Goal: Share content

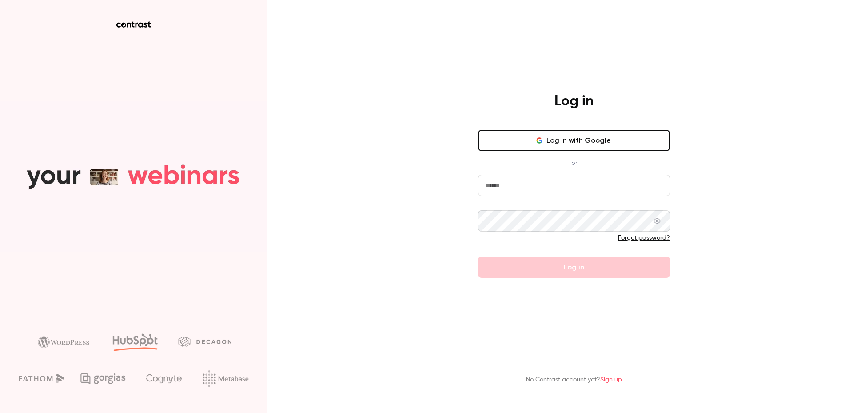
click at [540, 183] on input "email" at bounding box center [574, 185] width 192 height 21
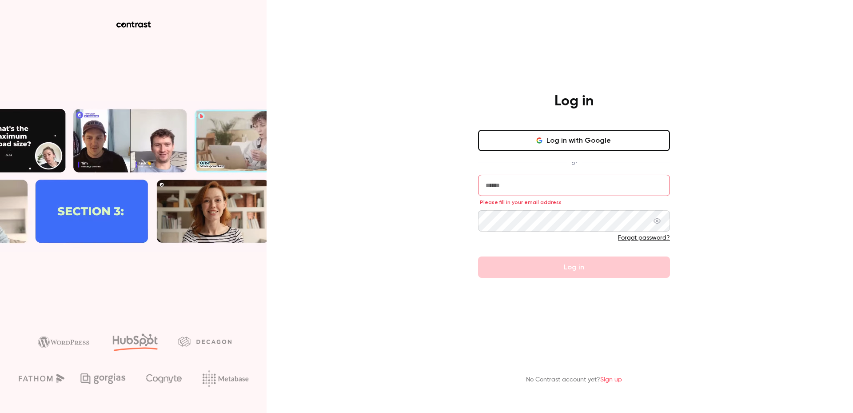
type input "**********"
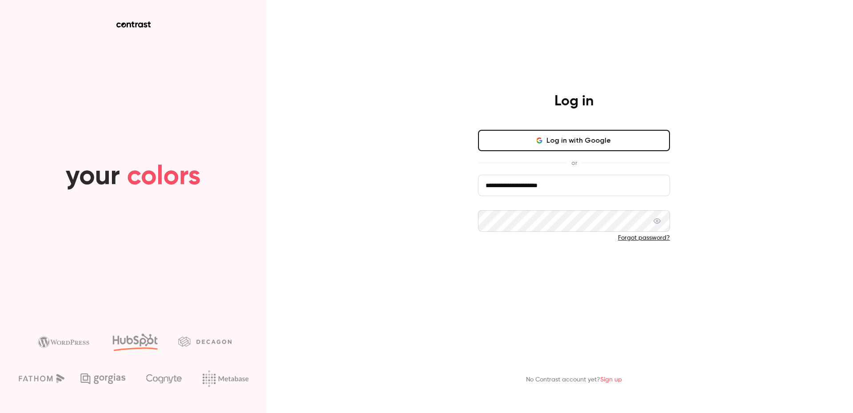
click at [562, 271] on button "Log in" at bounding box center [574, 266] width 192 height 21
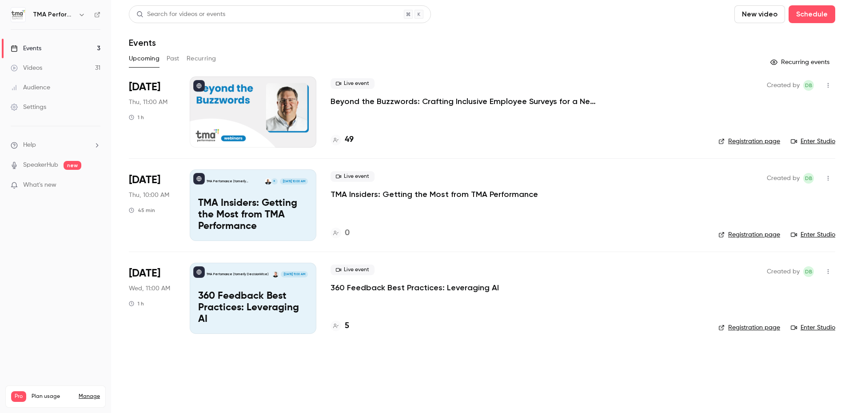
click at [462, 100] on p "Beyond the Buzzwords: Crafting Inclusive Employee Surveys for a New Political E…" at bounding box center [464, 101] width 267 height 11
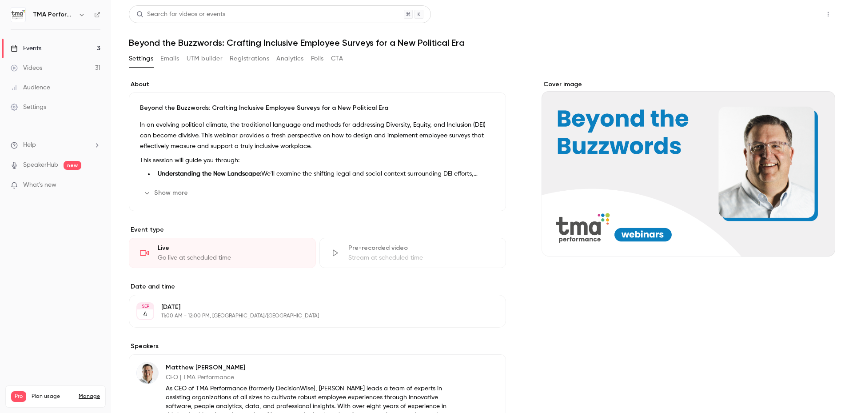
click at [782, 13] on button "Share" at bounding box center [796, 14] width 35 height 18
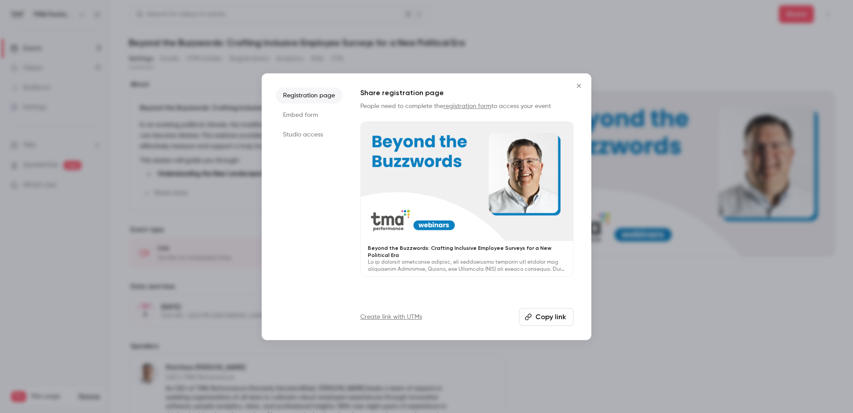
click at [307, 132] on li "Studio access" at bounding box center [309, 135] width 67 height 16
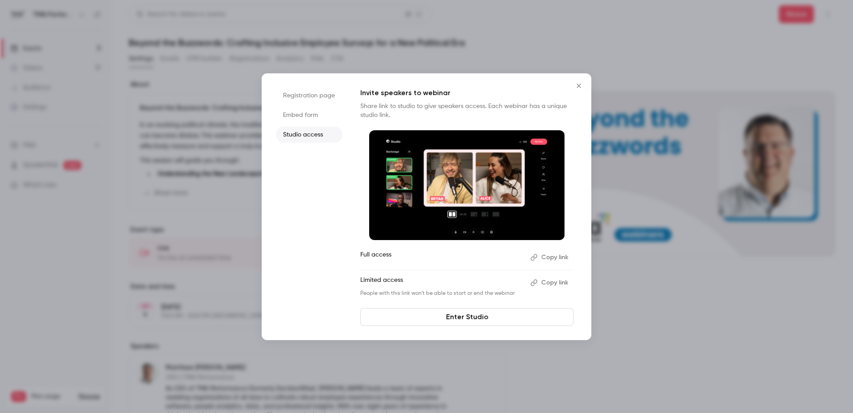
click at [554, 257] on button "Copy link" at bounding box center [550, 257] width 47 height 14
click at [295, 95] on li "Registration page" at bounding box center [309, 96] width 67 height 16
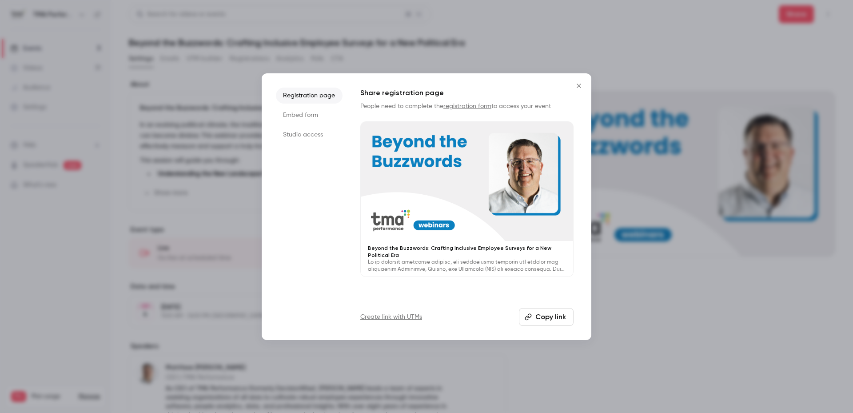
click at [385, 319] on link "Create link with UTMs" at bounding box center [391, 316] width 62 height 9
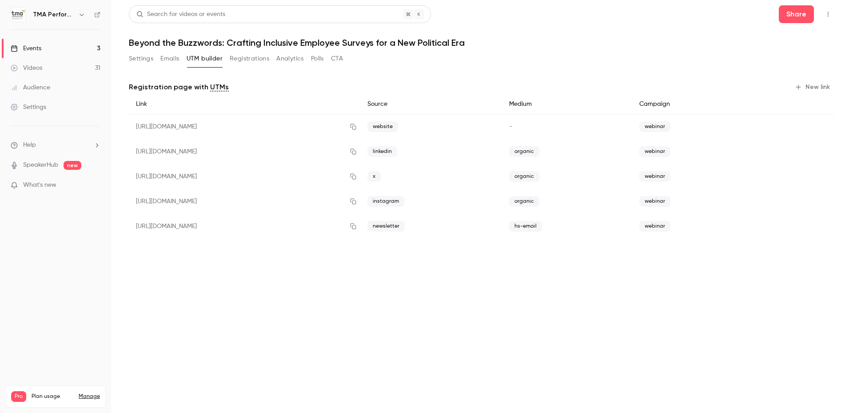
click at [811, 88] on button "New link" at bounding box center [813, 87] width 44 height 14
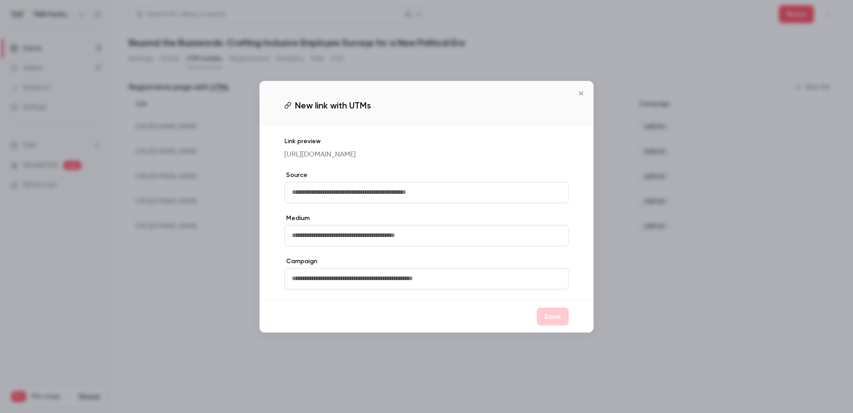
click at [337, 199] on input "text" at bounding box center [426, 192] width 284 height 21
click at [582, 95] on icon "Close" at bounding box center [581, 93] width 11 height 7
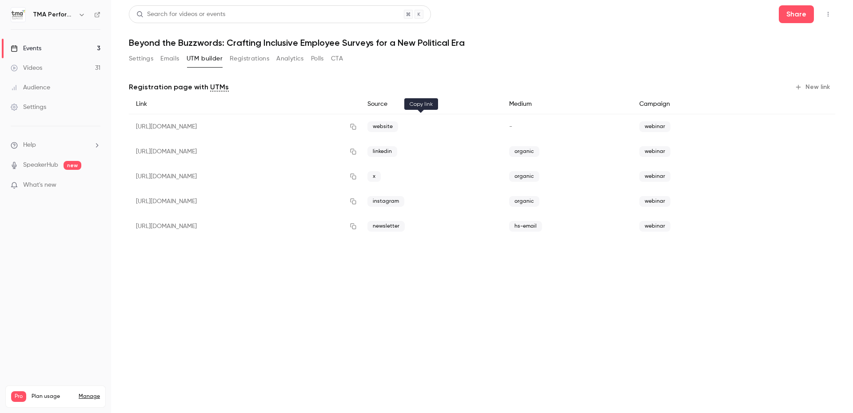
click at [357, 127] on icon "button" at bounding box center [353, 127] width 7 height 6
click at [482, 66] on div "Settings Emails UTM builder Registrations Analytics Polls CTA" at bounding box center [482, 61] width 706 height 18
